Goal: Obtain resource: Obtain resource

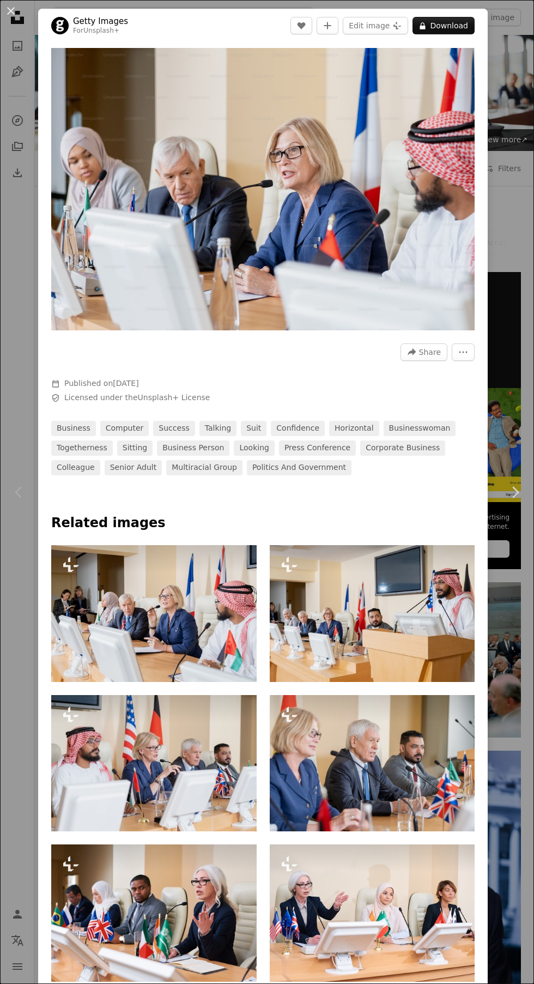
scroll to position [1, 0]
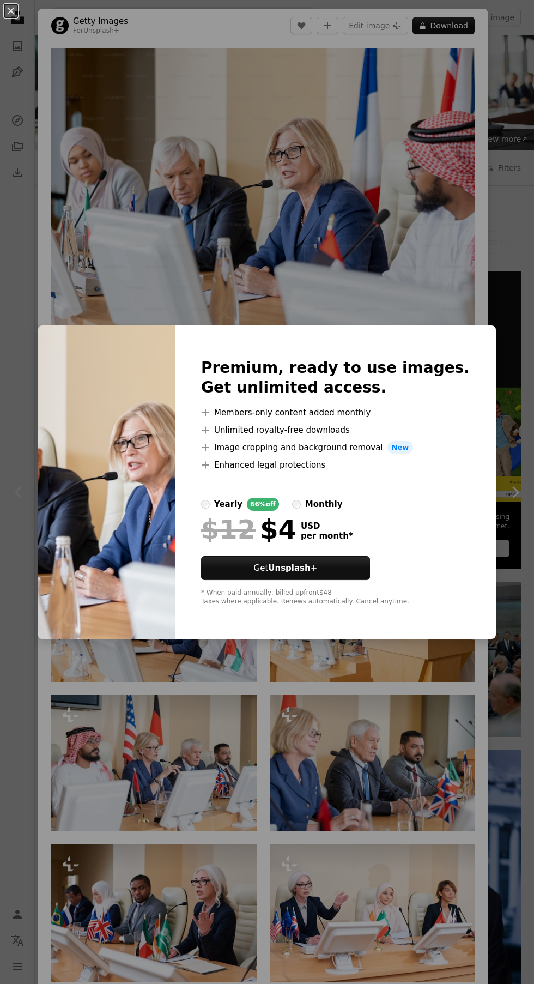
click at [402, 226] on div "An X shape Premium, ready to use images. Get unlimited access. A plus sign Memb…" at bounding box center [267, 492] width 534 height 984
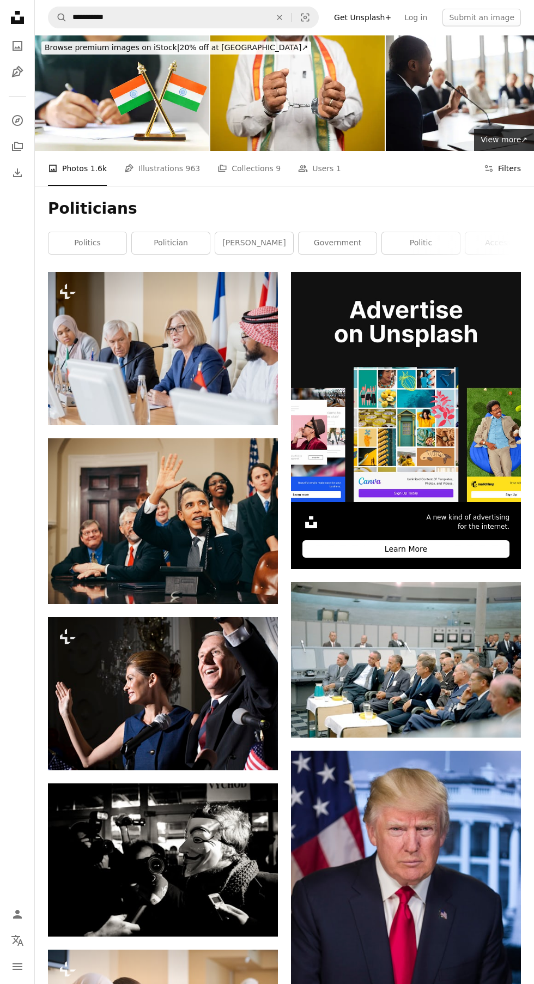
click at [501, 165] on button "Filters Filters" at bounding box center [502, 168] width 37 height 35
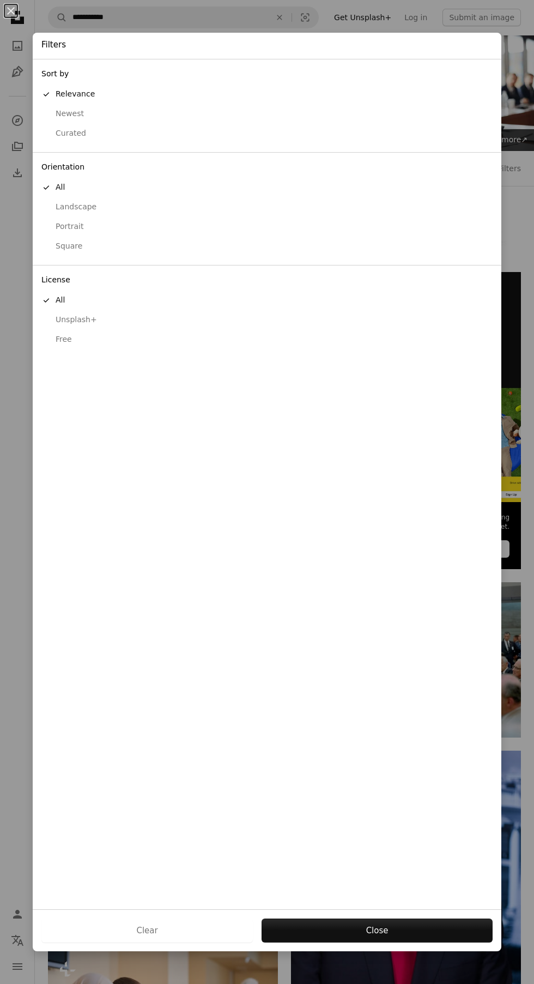
click at [78, 340] on div "Free" at bounding box center [266, 339] width 451 height 11
click at [461, 939] on button "Apply" at bounding box center [377, 930] width 232 height 24
